Goal: Navigation & Orientation: Find specific page/section

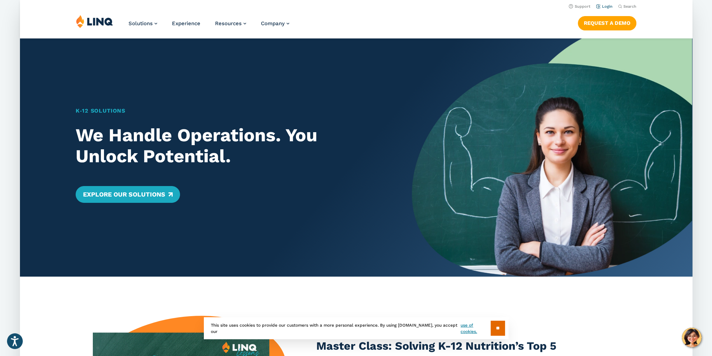
click at [603, 6] on link "Login" at bounding box center [603, 6] width 16 height 5
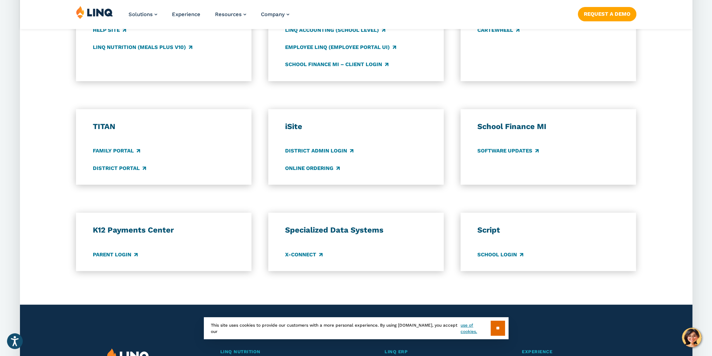
scroll to position [455, 0]
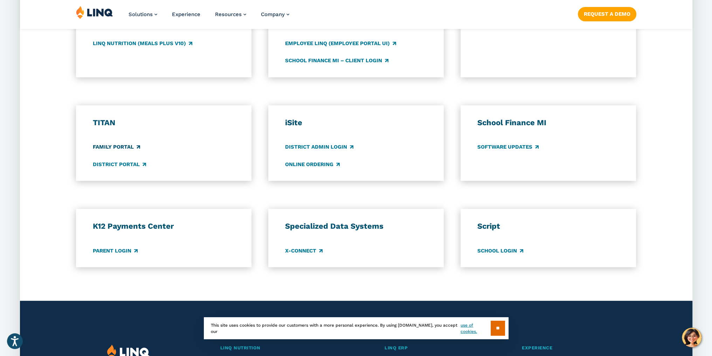
click at [101, 148] on link "Family Portal" at bounding box center [116, 148] width 47 height 8
